Goal: Information Seeking & Learning: Learn about a topic

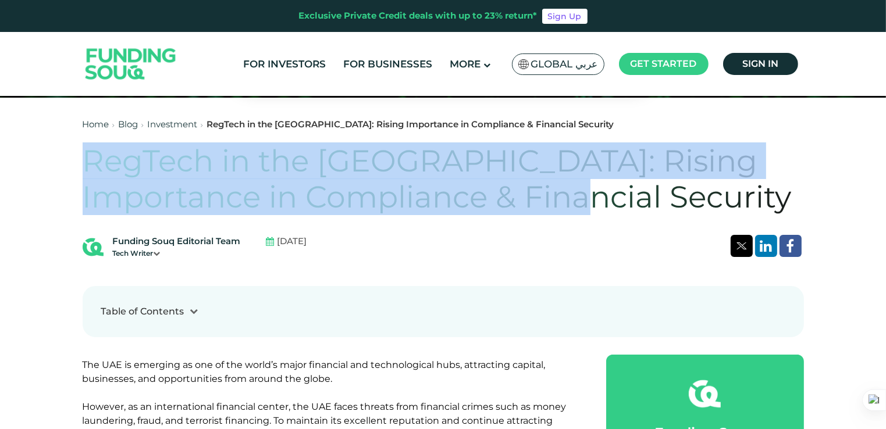
drag, startPoint x: 565, startPoint y: 199, endPoint x: 73, endPoint y: 162, distance: 493.5
click at [577, 172] on h1 "RegTech in the [GEOGRAPHIC_DATA]: Rising Importance in Compliance & Financial S…" at bounding box center [443, 179] width 721 height 73
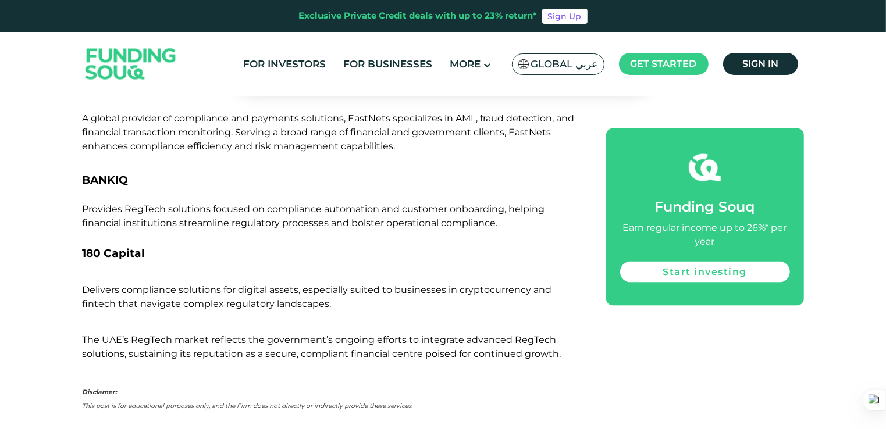
scroll to position [1920, 0]
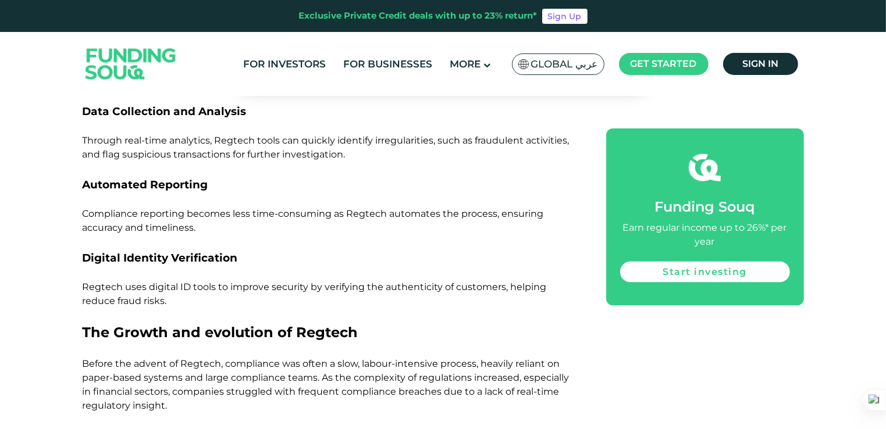
scroll to position [1449, 0]
